Goal: Task Accomplishment & Management: Manage account settings

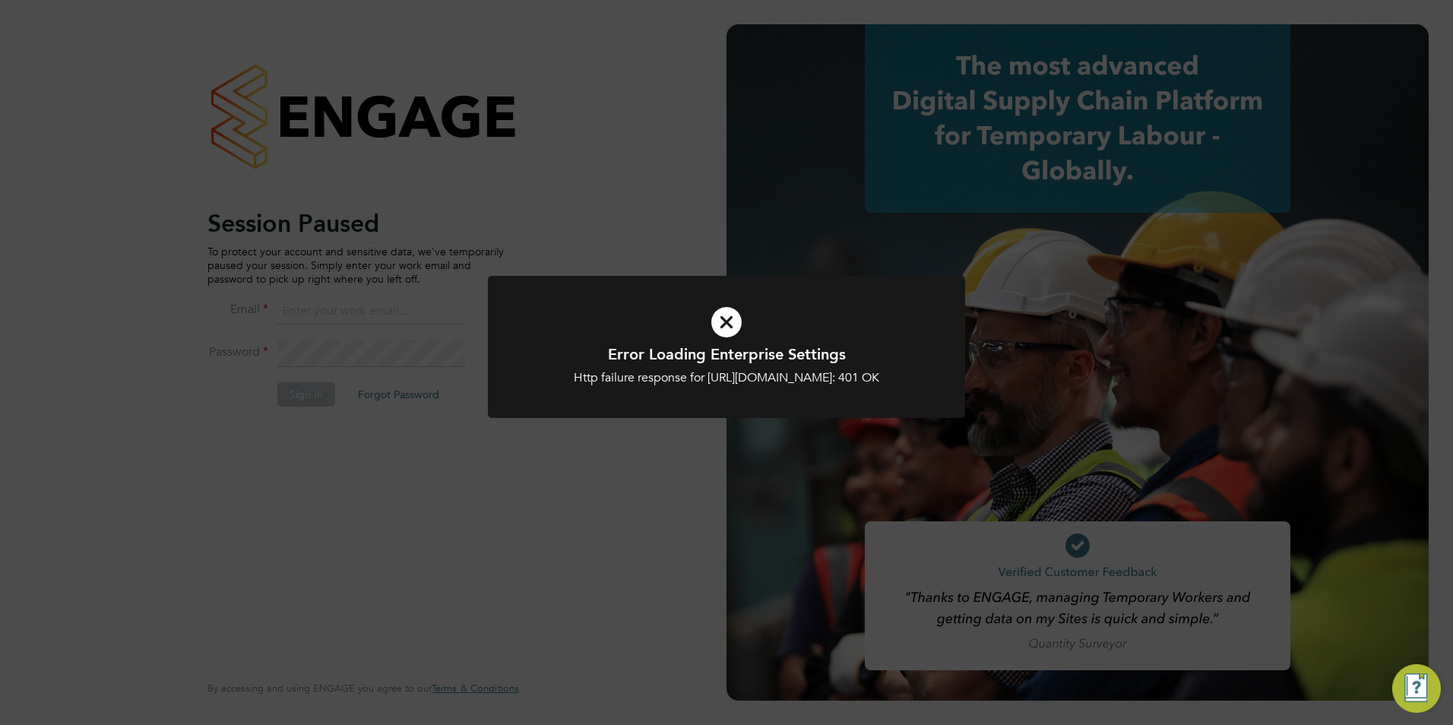
type input "toby.gibbs@citycalling.com"
click at [729, 324] on icon at bounding box center [726, 321] width 395 height 59
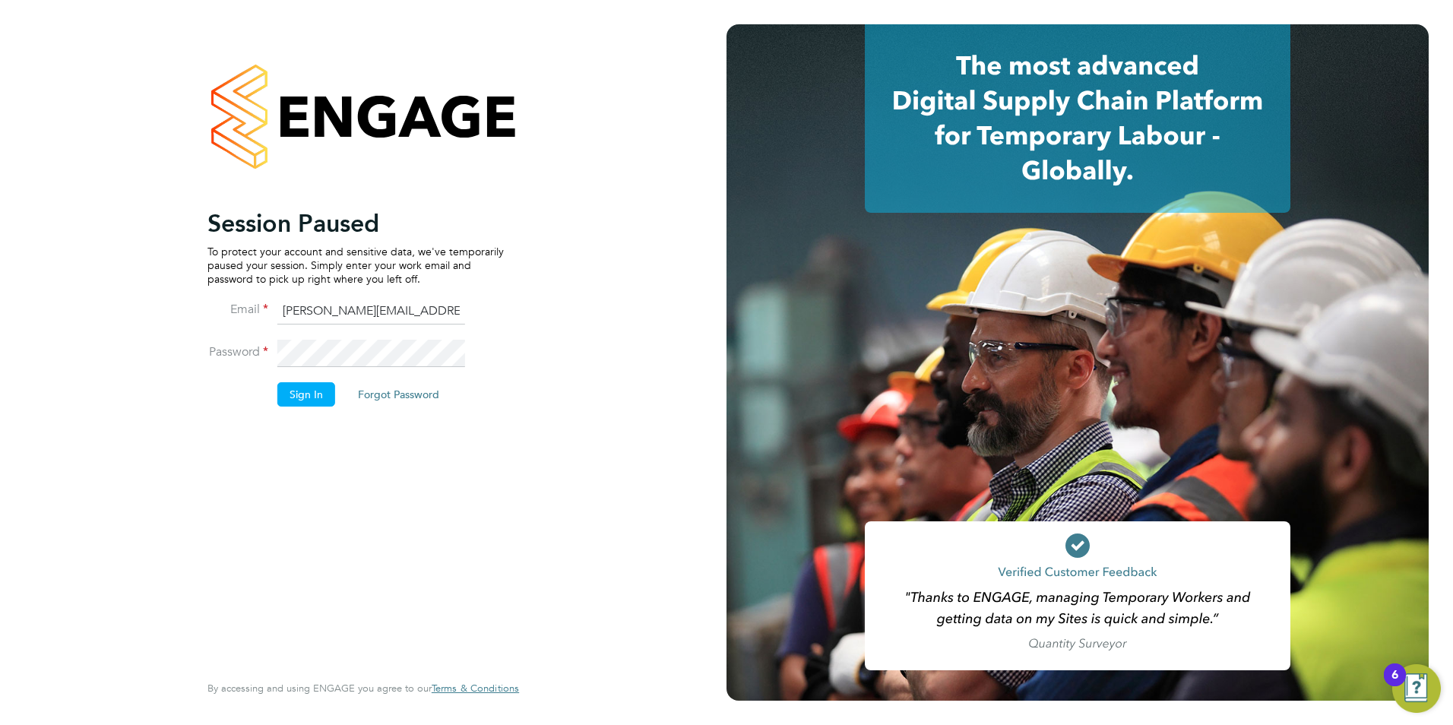
click at [307, 393] on button "Sign In" at bounding box center [306, 394] width 58 height 24
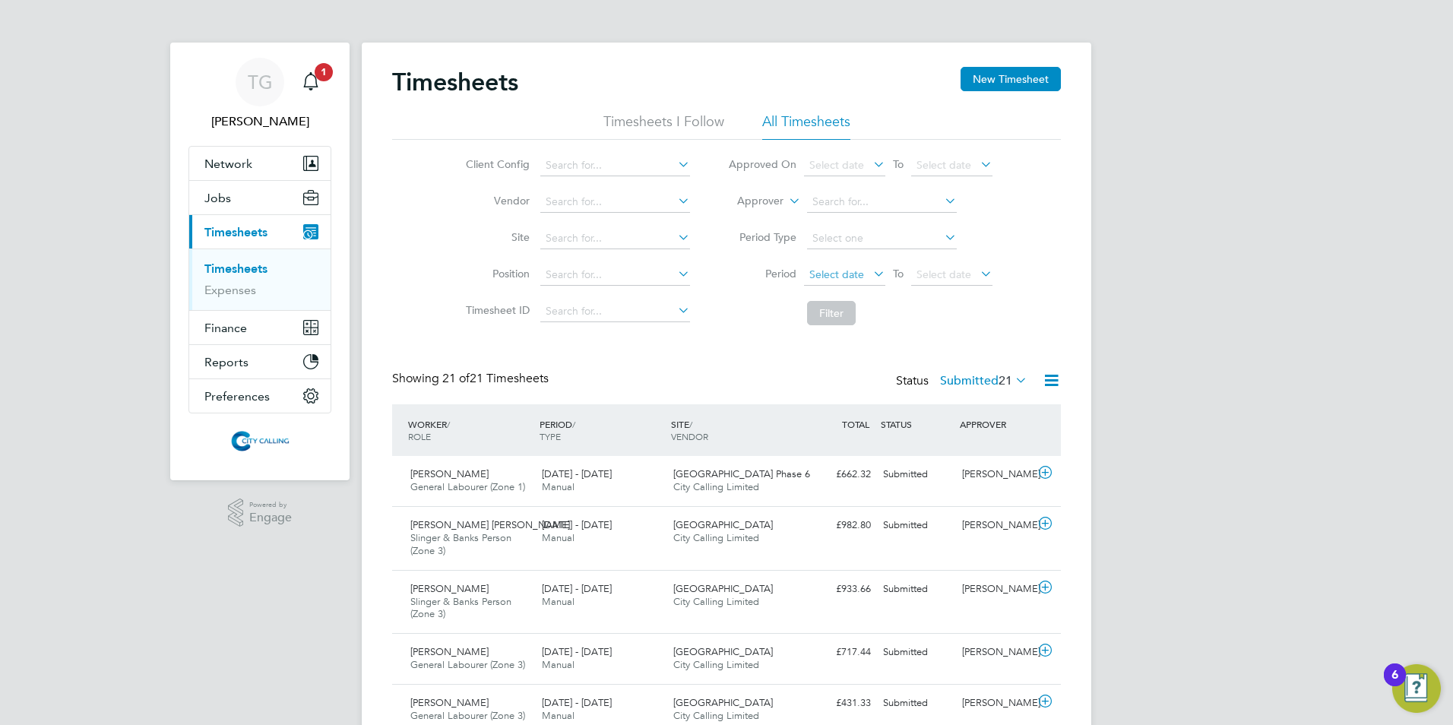
click at [830, 273] on span "Select date" at bounding box center [836, 274] width 55 height 14
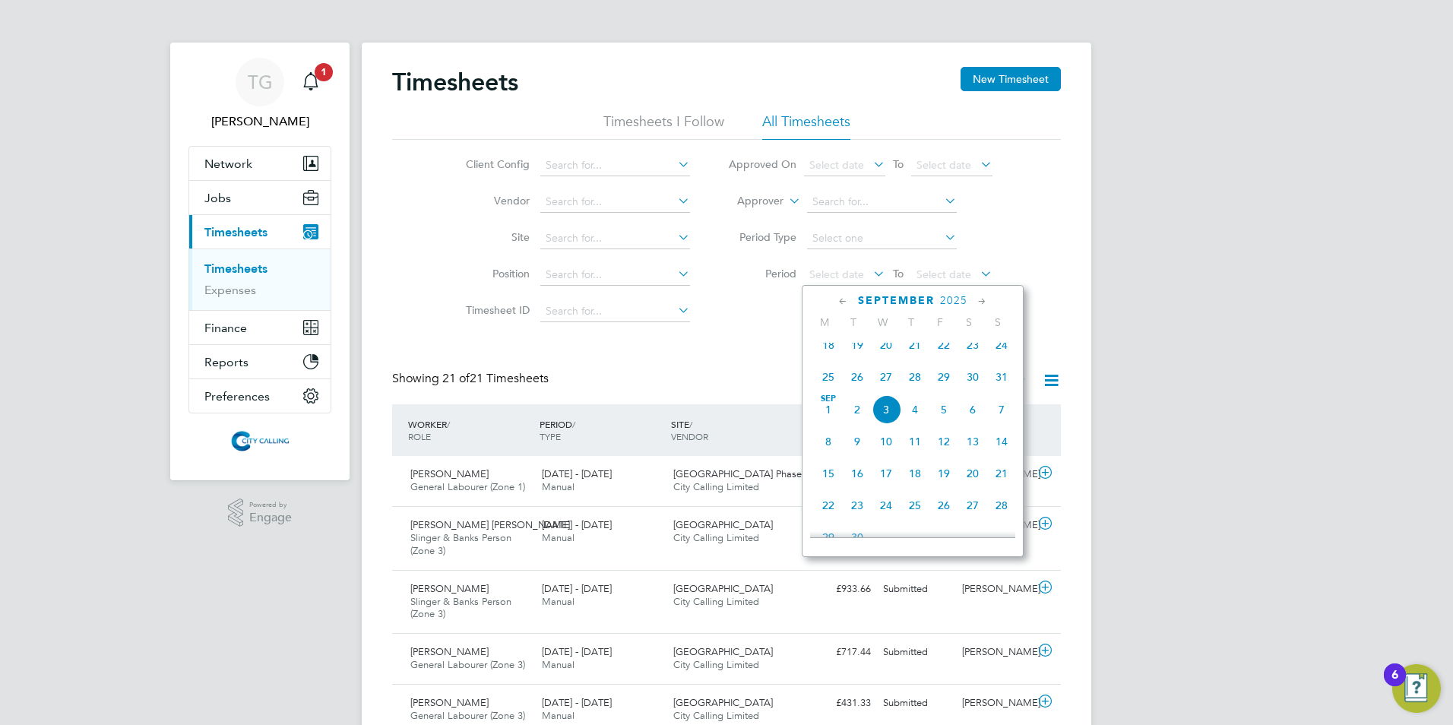
click at [828, 384] on span "25" at bounding box center [828, 376] width 29 height 29
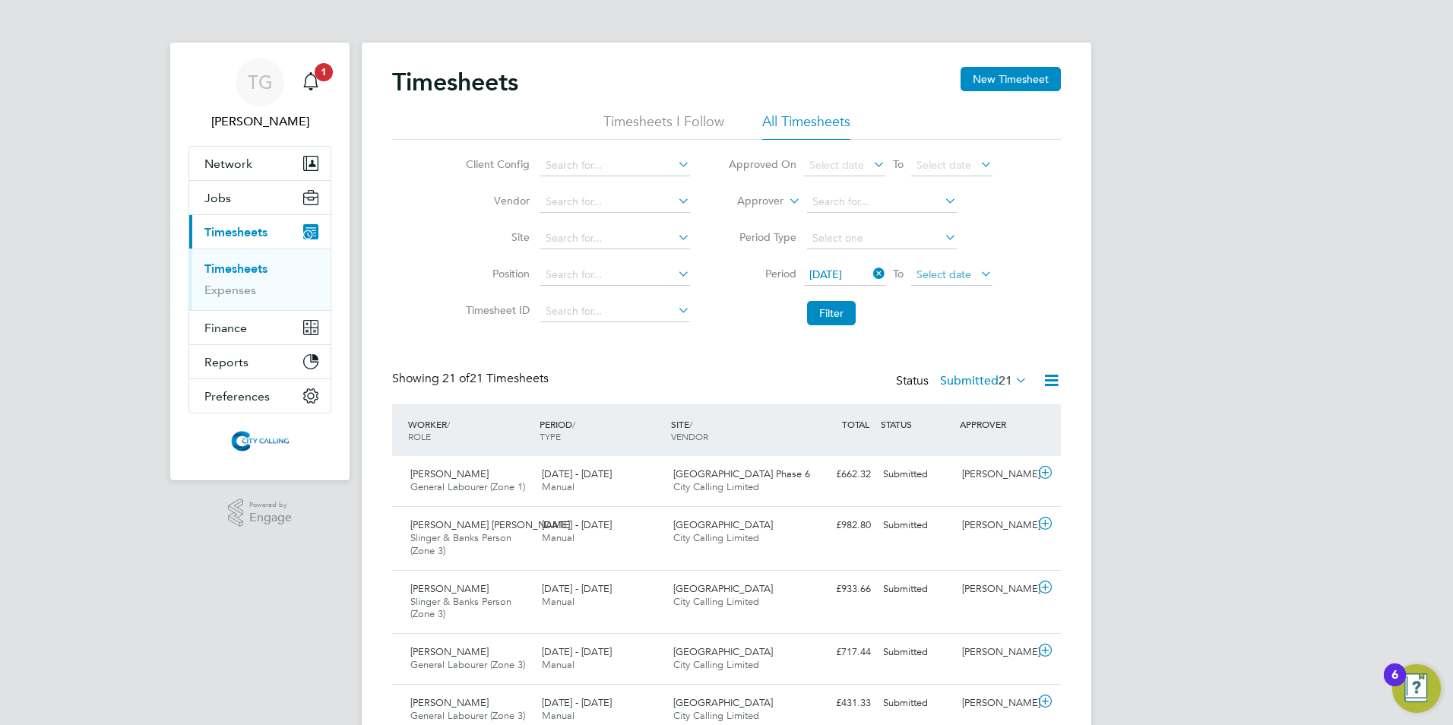
click at [931, 273] on span "Select date" at bounding box center [943, 274] width 55 height 14
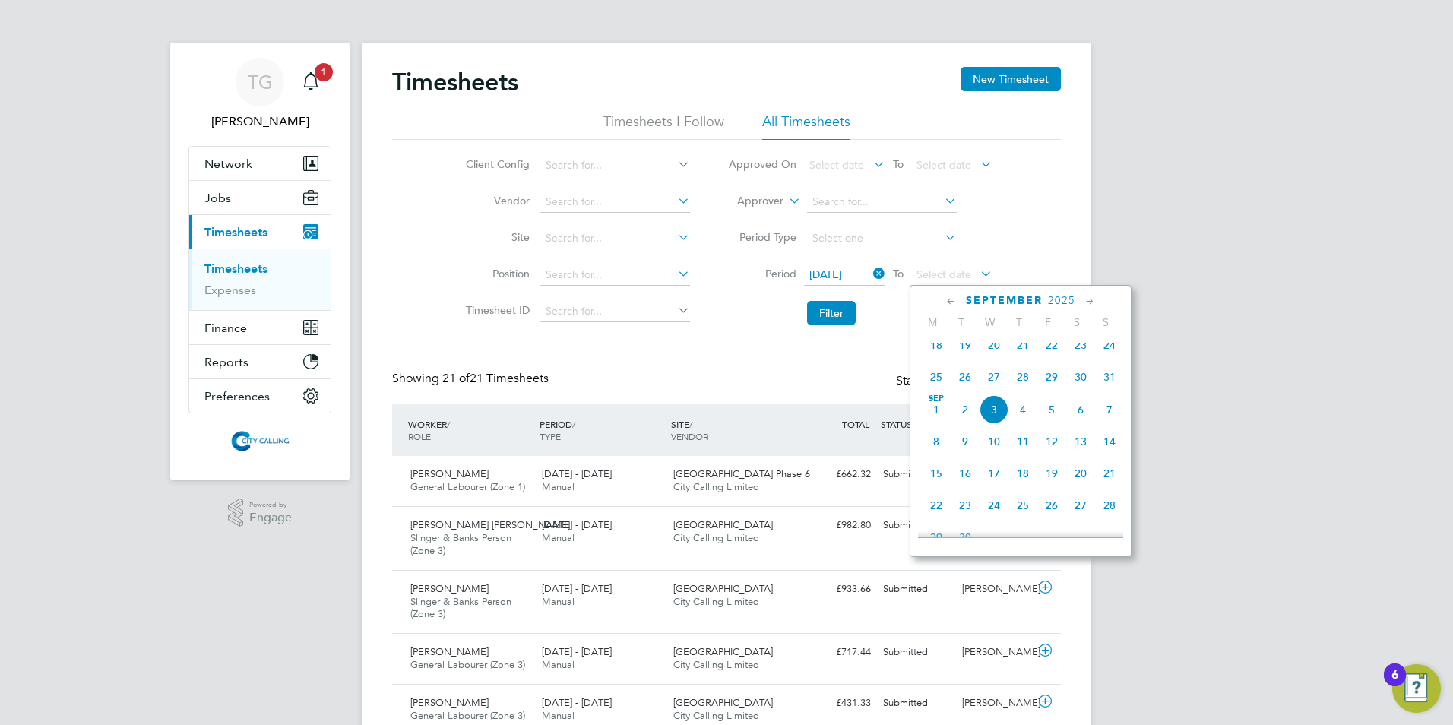
click at [1106, 387] on span "31" at bounding box center [1109, 376] width 29 height 29
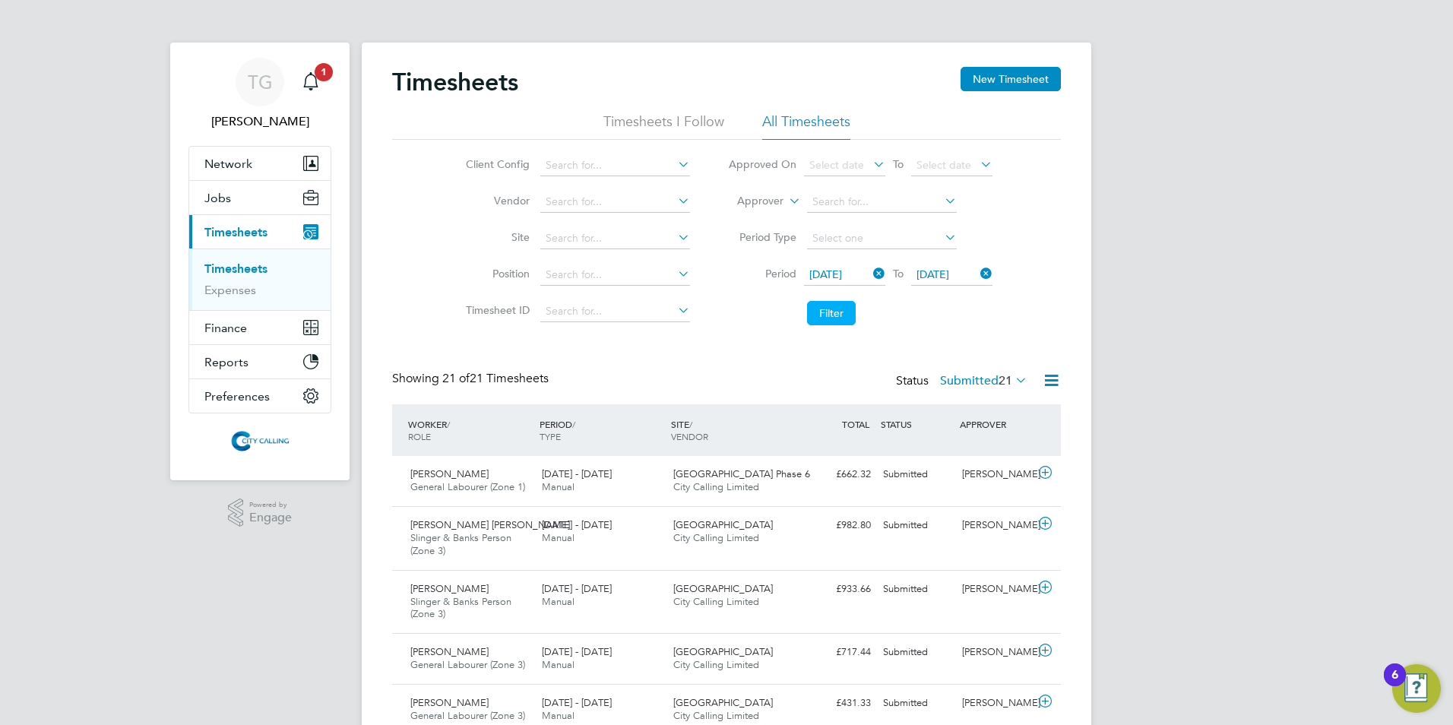
click at [837, 312] on button "Filter" at bounding box center [831, 313] width 49 height 24
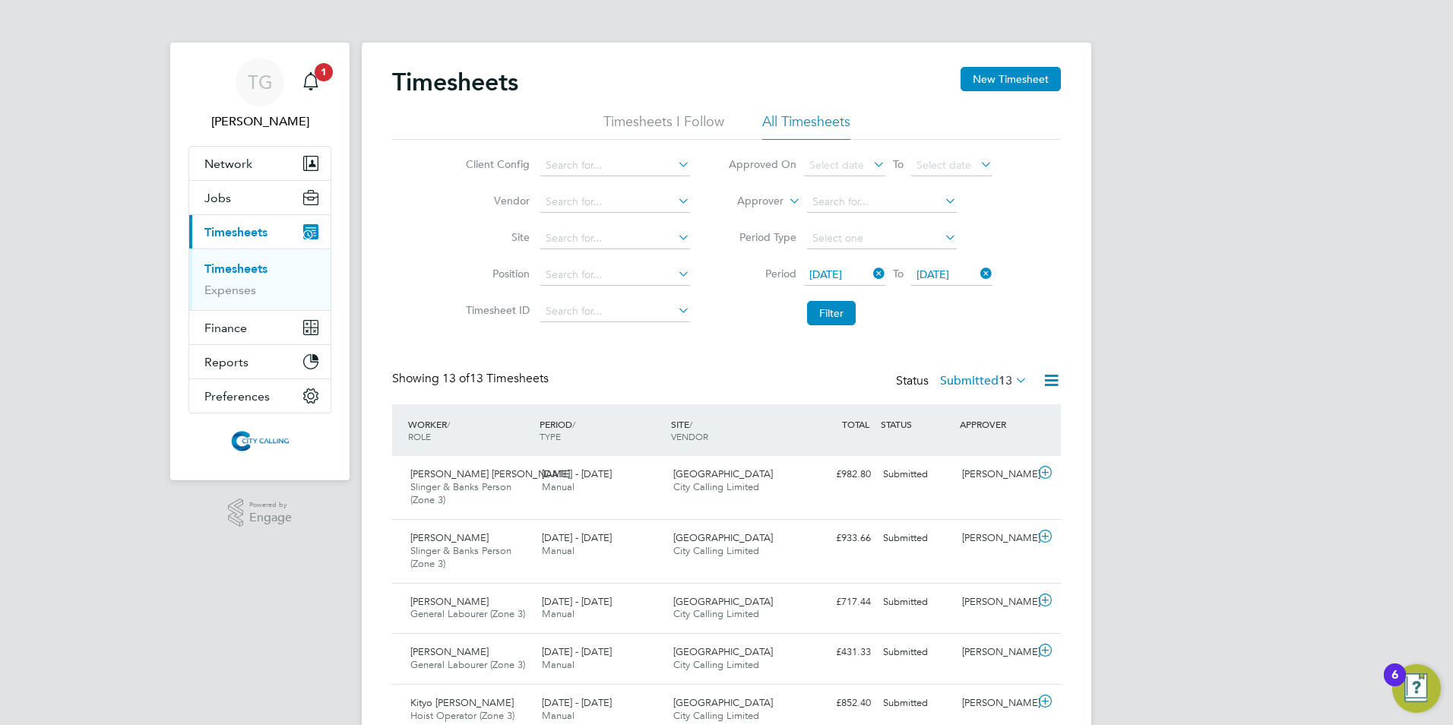
click at [973, 379] on label "Submitted 13" at bounding box center [983, 380] width 87 height 15
click at [678, 355] on div "Timesheets New Timesheet Timesheets I Follow All Timesheets Client Config Vendo…" at bounding box center [726, 617] width 669 height 1100
click at [217, 195] on span "Jobs" at bounding box center [217, 198] width 27 height 14
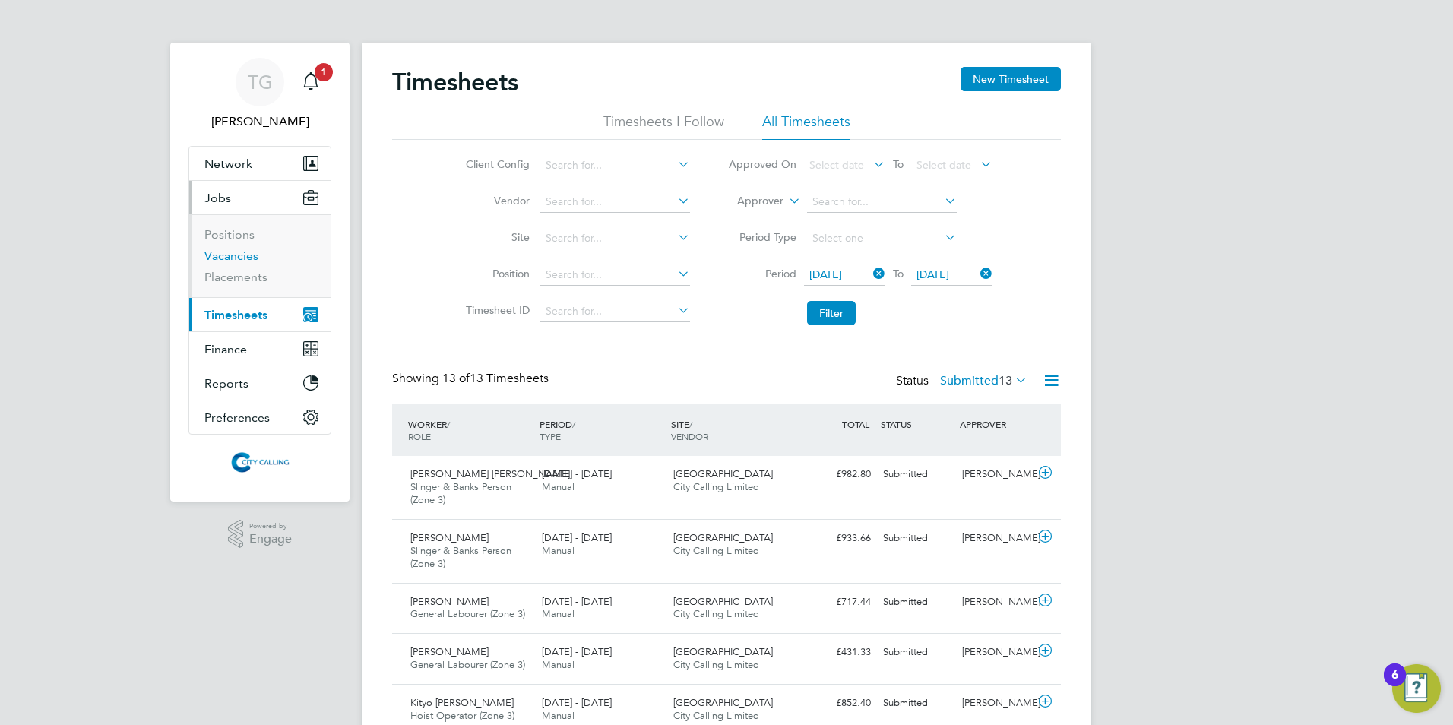
click at [222, 258] on link "Vacancies" at bounding box center [231, 255] width 54 height 14
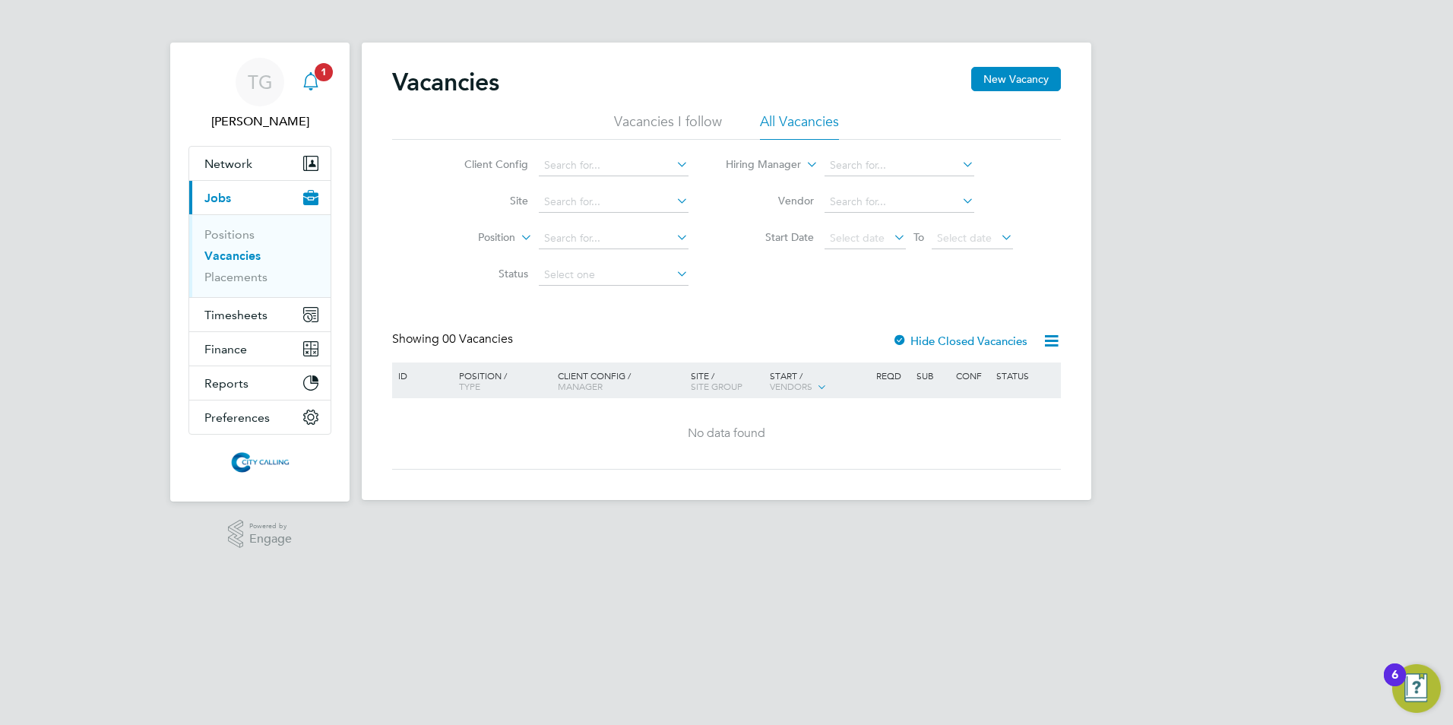
click at [309, 79] on icon "Main navigation" at bounding box center [311, 81] width 18 height 18
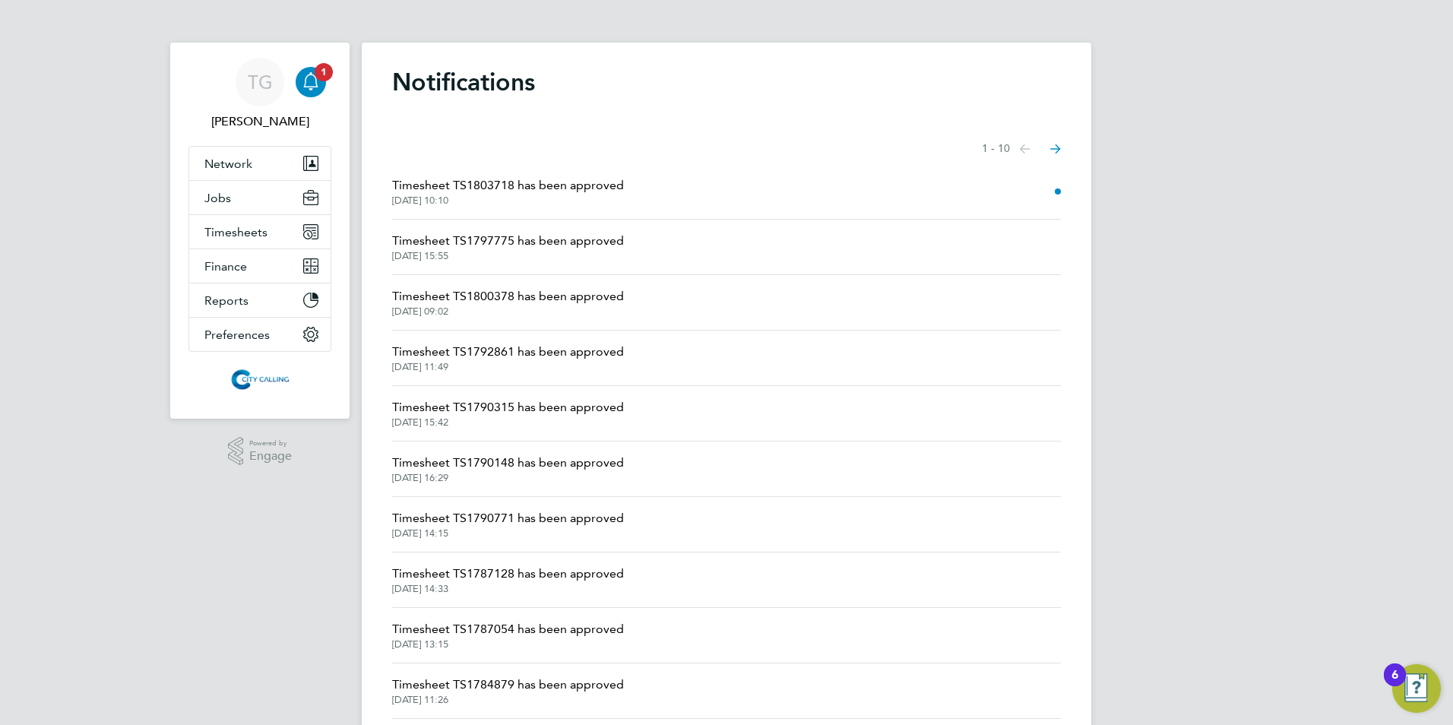
click at [987, 194] on li "Timesheet TS1803718 has been approved [DATE] 10:10" at bounding box center [726, 191] width 669 height 55
click at [427, 193] on span "Timesheet TS1803718 has been approved" at bounding box center [508, 185] width 232 height 18
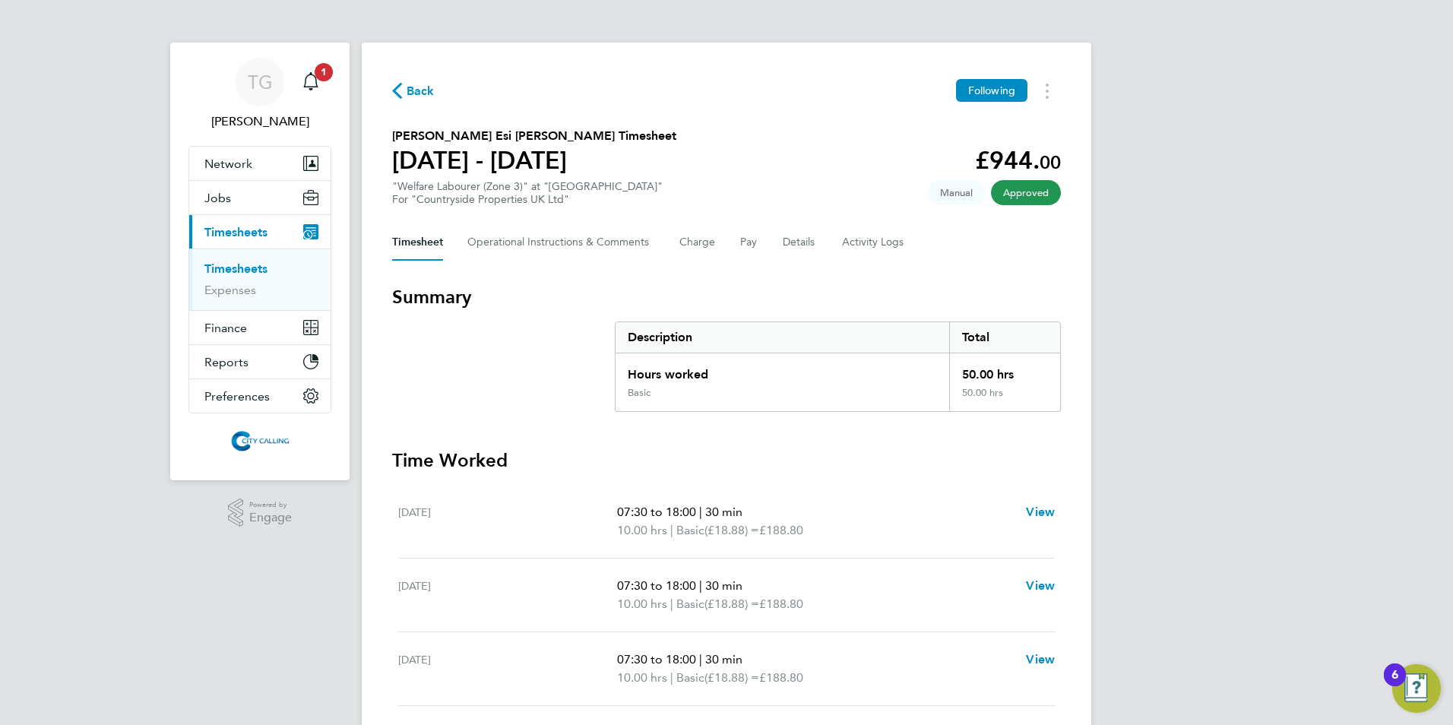
click at [221, 264] on link "Timesheets" at bounding box center [235, 268] width 63 height 14
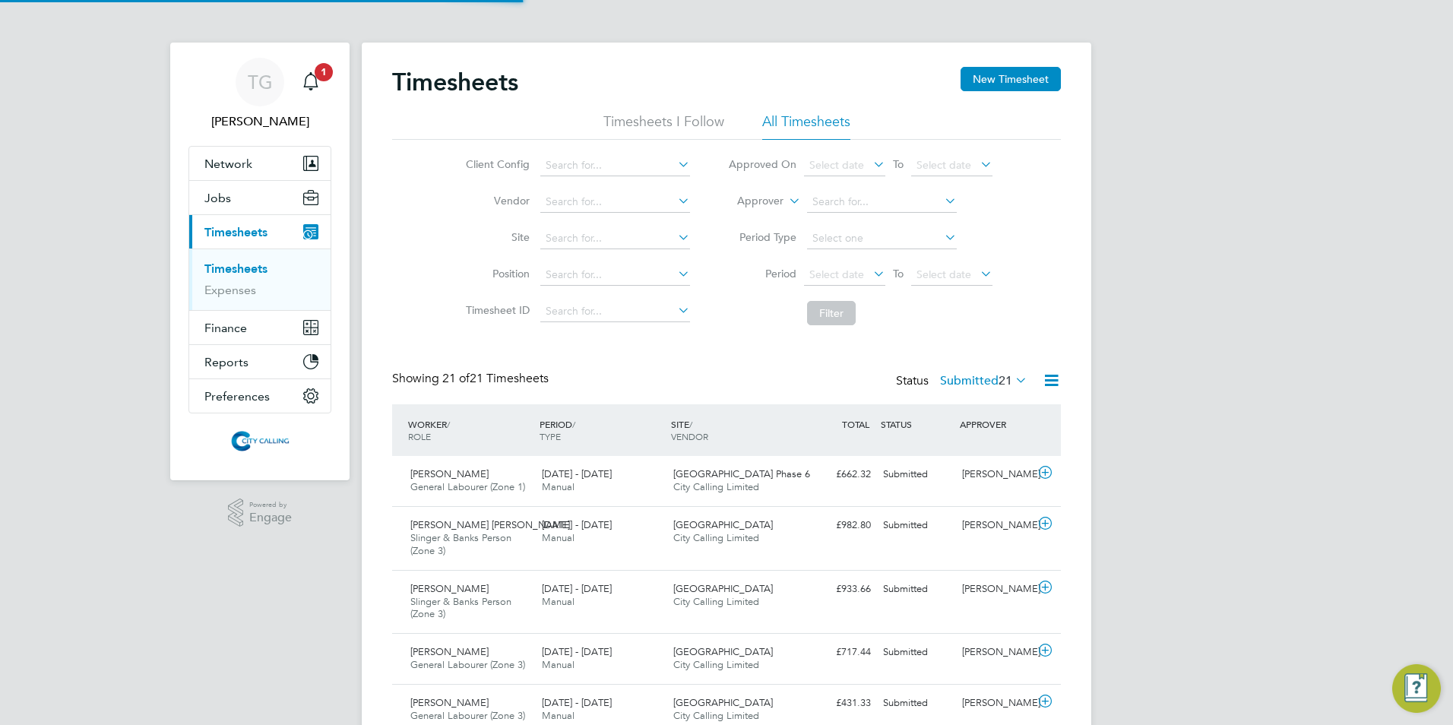
scroll to position [51, 132]
click at [821, 270] on span "Select date" at bounding box center [836, 274] width 55 height 14
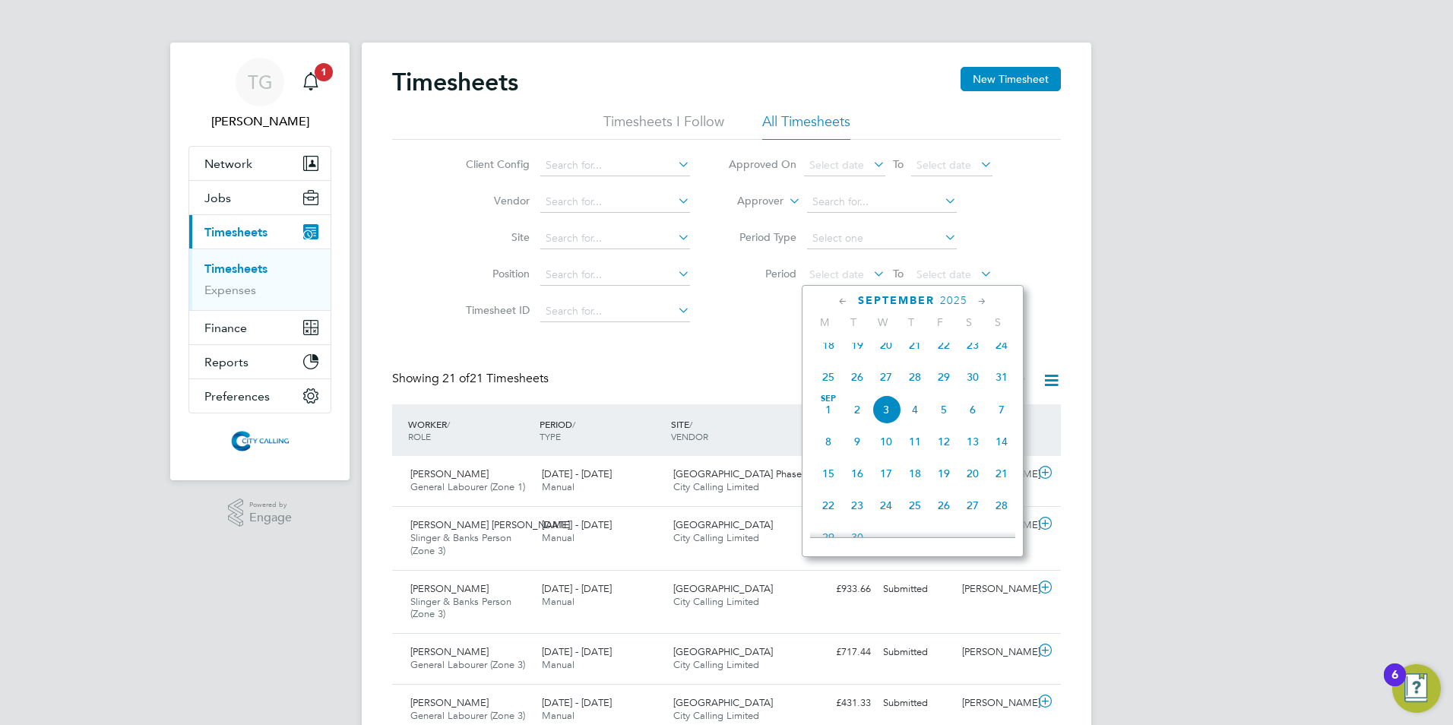
click at [830, 387] on span "25" at bounding box center [828, 376] width 29 height 29
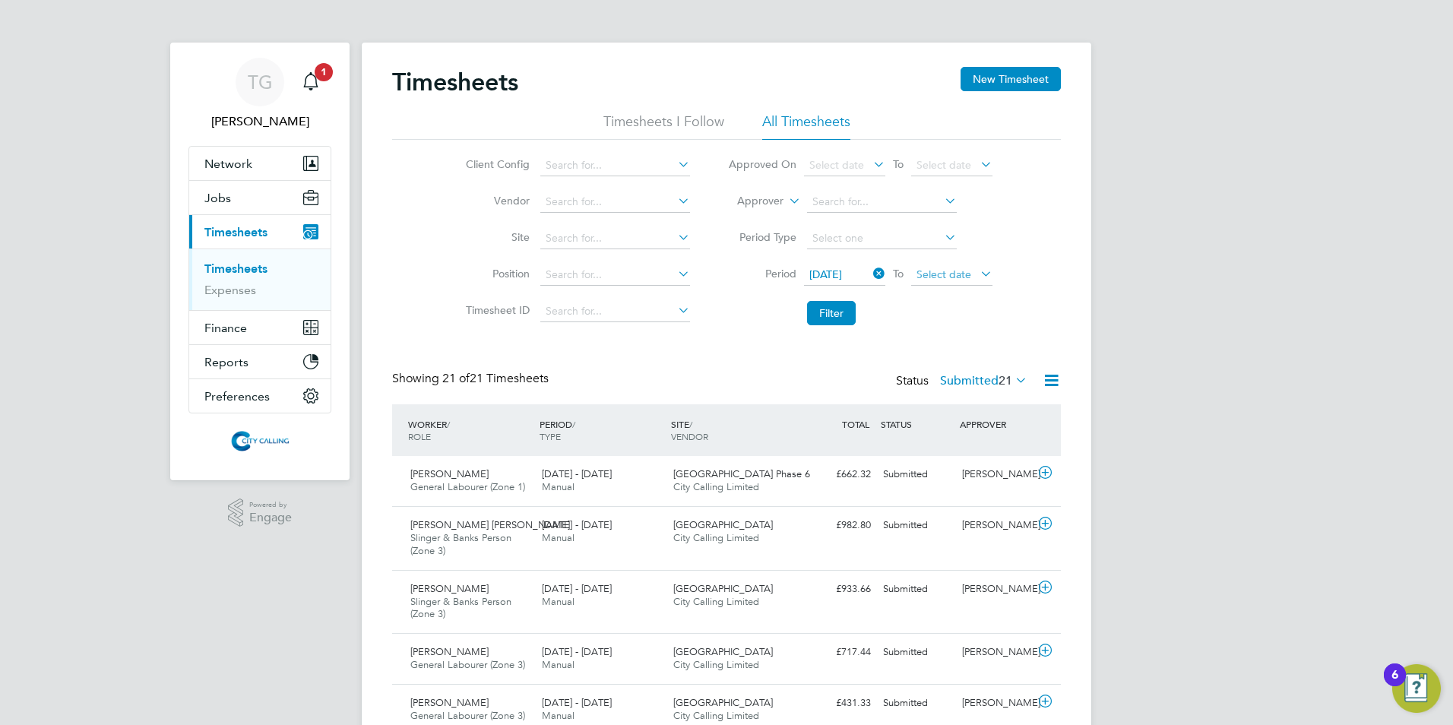
click at [947, 276] on span "Select date" at bounding box center [943, 274] width 55 height 14
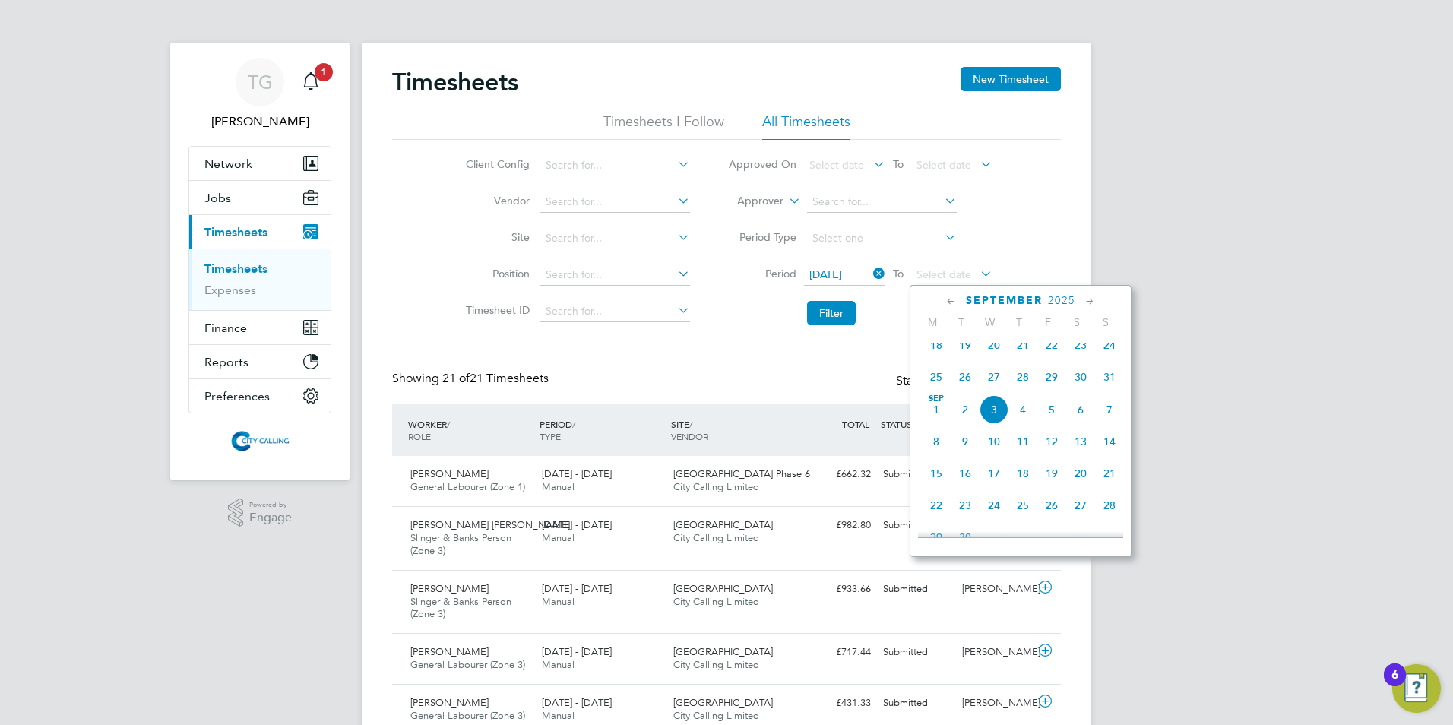
click at [1108, 384] on span "31" at bounding box center [1109, 376] width 29 height 29
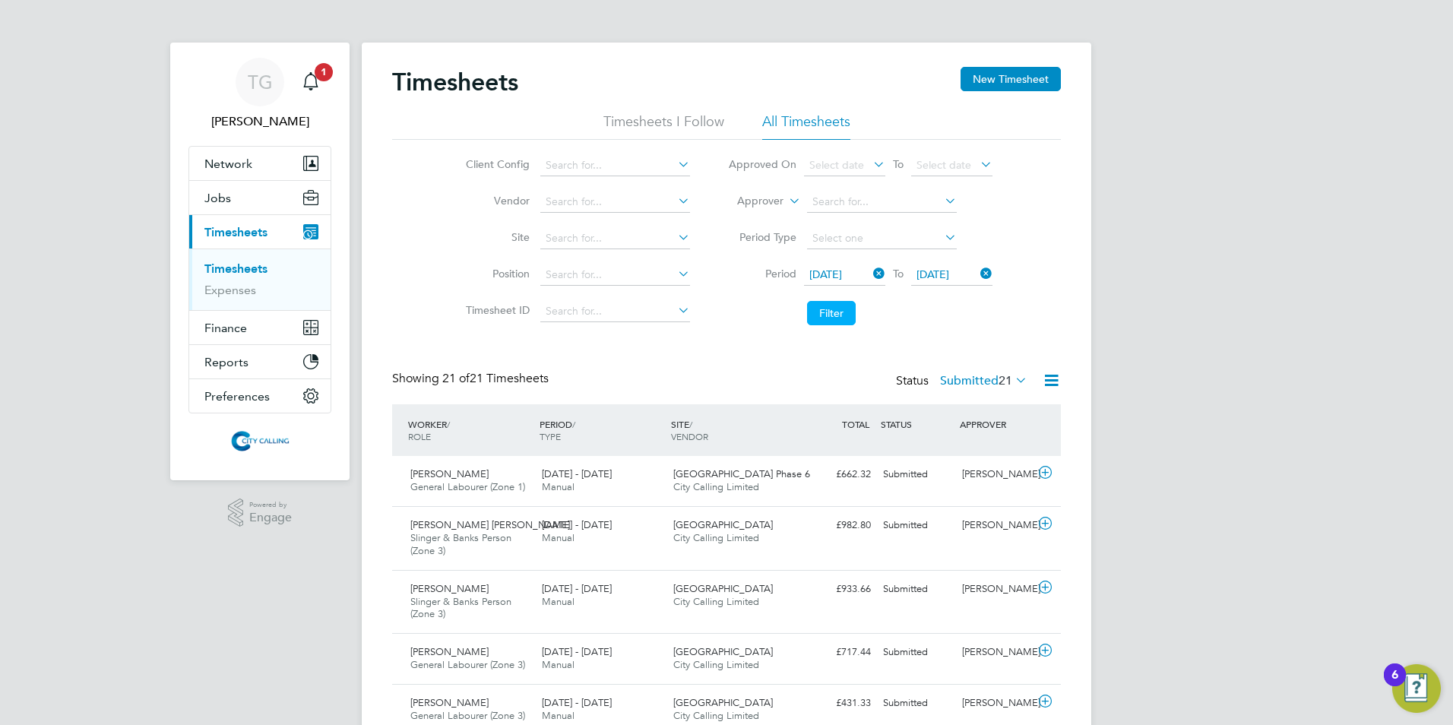
click at [827, 310] on button "Filter" at bounding box center [831, 313] width 49 height 24
